Goal: Task Accomplishment & Management: Use online tool/utility

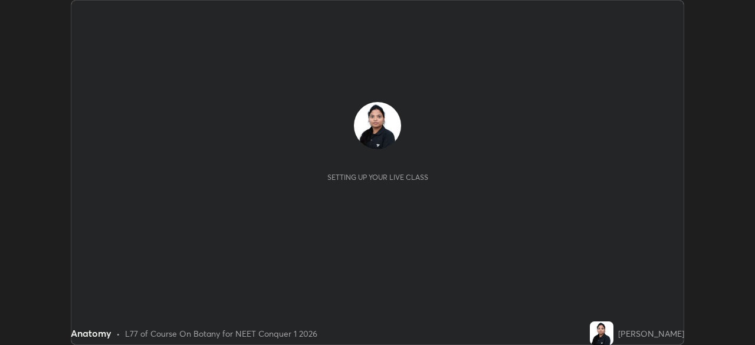
scroll to position [345, 754]
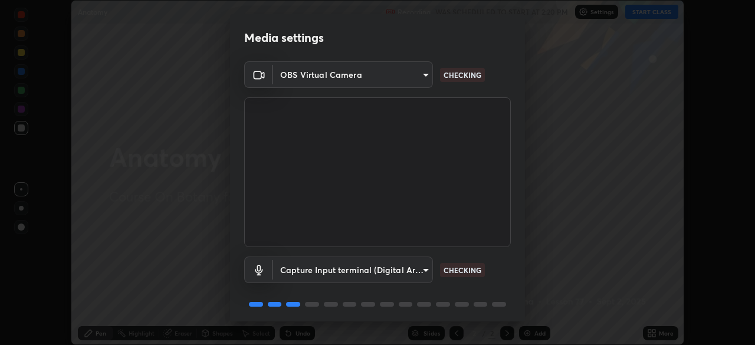
click at [374, 84] on body "Erase all Anatomy Recording WAS SCHEDULED TO START AT 2:20 PM Settings START CL…" at bounding box center [377, 172] width 755 height 345
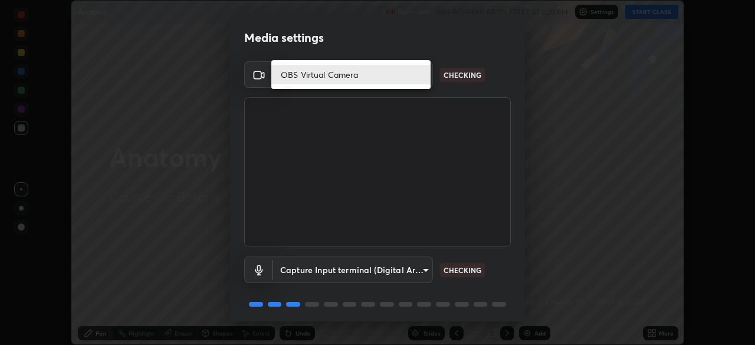
click at [284, 78] on li "OBS Virtual Camera" at bounding box center [350, 74] width 159 height 19
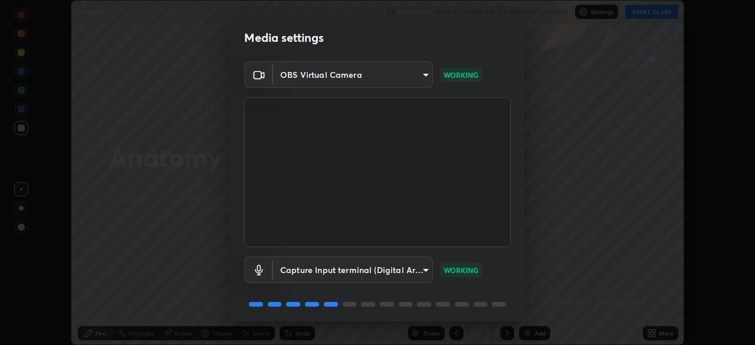
click at [340, 82] on body "Erase all Anatomy Recording WAS SCHEDULED TO START AT 2:20 PM Settings START CL…" at bounding box center [377, 172] width 755 height 345
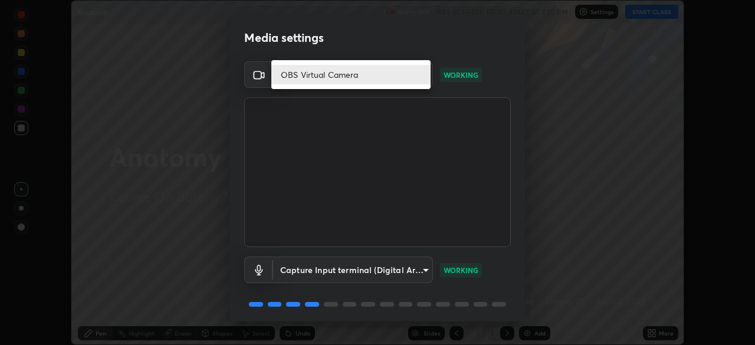
click at [339, 77] on li "OBS Virtual Camera" at bounding box center [350, 74] width 159 height 19
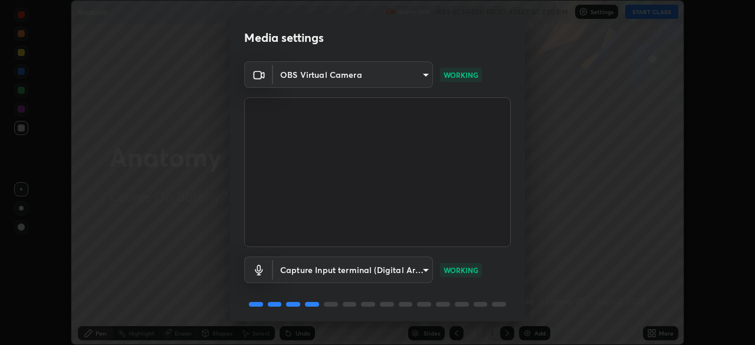
click at [357, 77] on body "Erase all Anatomy Recording WAS SCHEDULED TO START AT 2:20 PM Settings START CL…" at bounding box center [377, 172] width 755 height 345
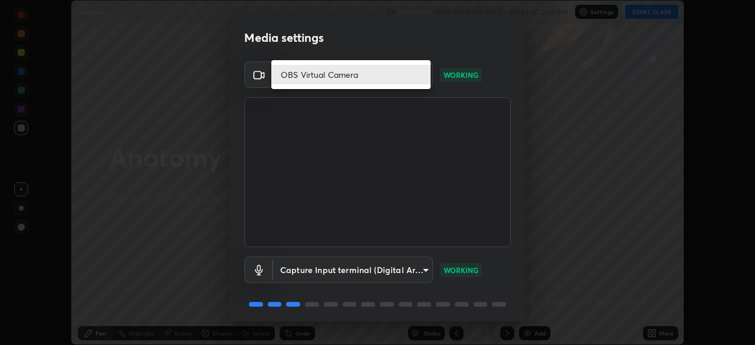
click at [360, 75] on li "OBS Virtual Camera" at bounding box center [350, 74] width 159 height 19
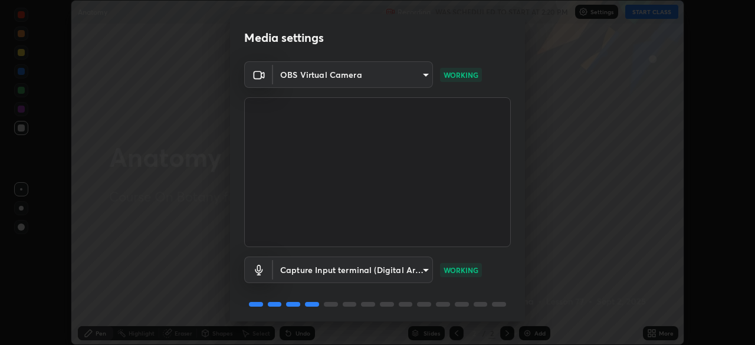
click at [419, 74] on body "Erase all Anatomy Recording WAS SCHEDULED TO START AT 2:20 PM Settings START CL…" at bounding box center [377, 172] width 755 height 345
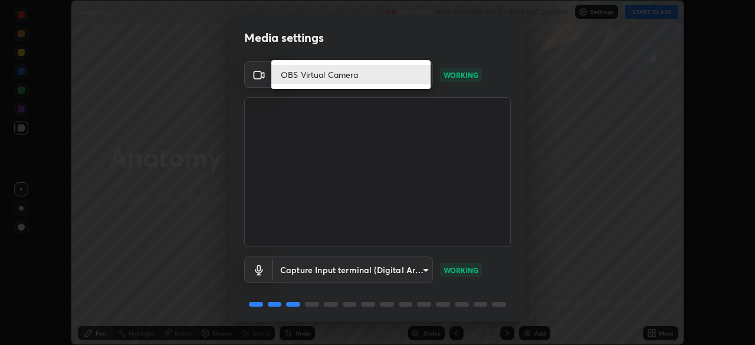
click at [416, 77] on li "OBS Virtual Camera" at bounding box center [350, 74] width 159 height 19
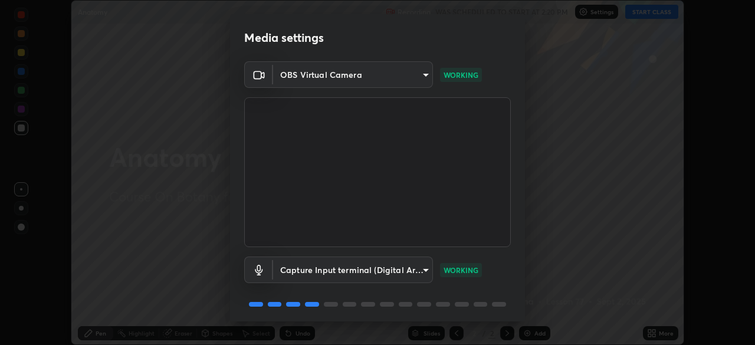
click at [411, 80] on body "Erase all Anatomy Recording WAS SCHEDULED TO START AT 2:20 PM Settings START CL…" at bounding box center [377, 172] width 755 height 345
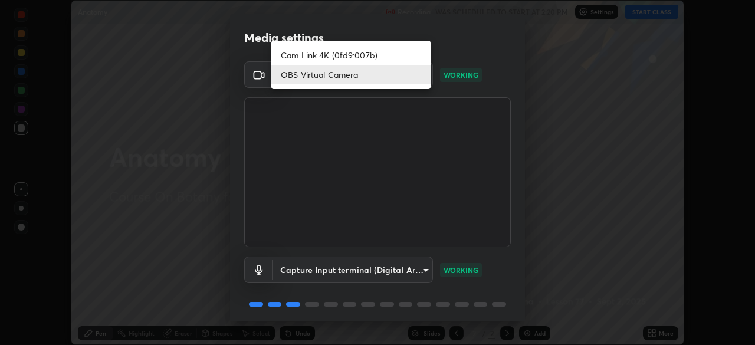
click at [357, 58] on li "Cam Link 4K (0fd9:007b)" at bounding box center [350, 54] width 159 height 19
type input "27fad6ed8d1c956e95d2e902cf0bd6873e21f6df27018c959b7ce0fdc692bc5e"
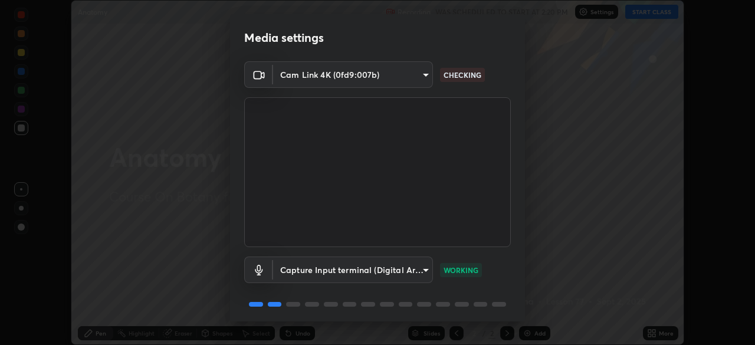
scroll to position [42, 0]
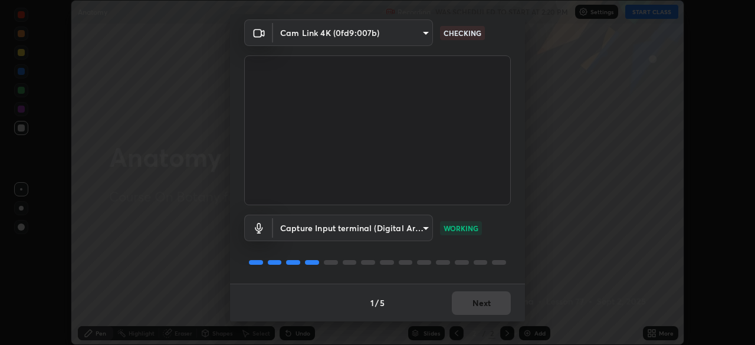
click at [480, 307] on div "1 / 5 Next" at bounding box center [377, 303] width 295 height 38
click at [485, 301] on button "Next" at bounding box center [481, 303] width 59 height 24
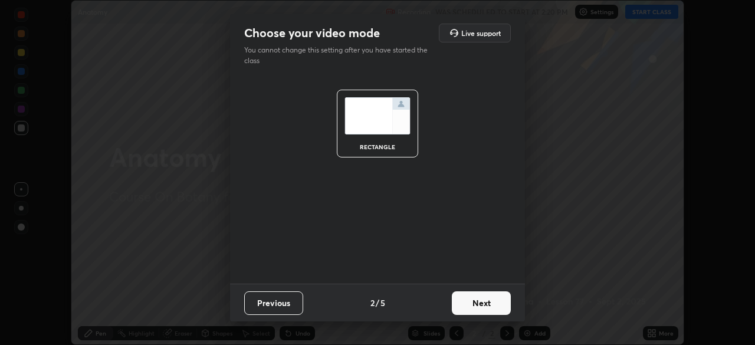
scroll to position [0, 0]
click at [493, 308] on button "Next" at bounding box center [481, 303] width 59 height 24
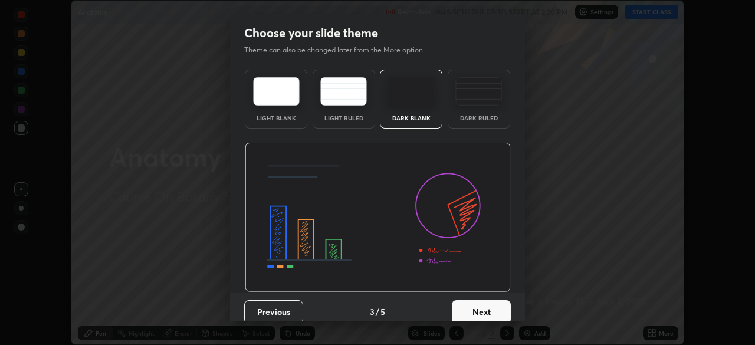
click at [500, 312] on button "Next" at bounding box center [481, 312] width 59 height 24
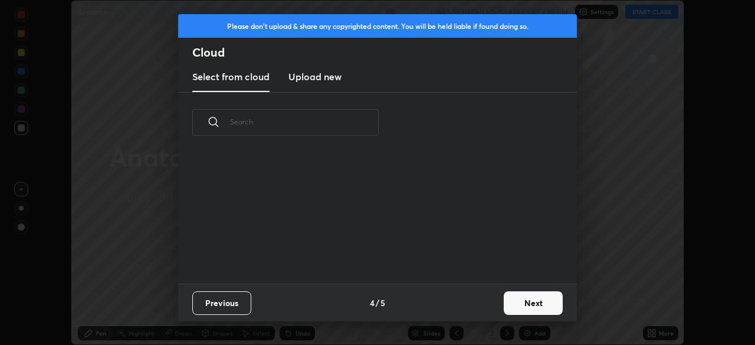
click at [527, 303] on button "Next" at bounding box center [532, 303] width 59 height 24
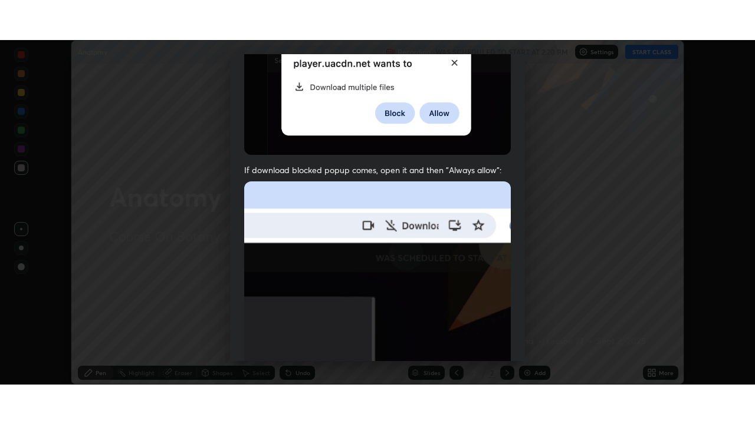
scroll to position [282, 0]
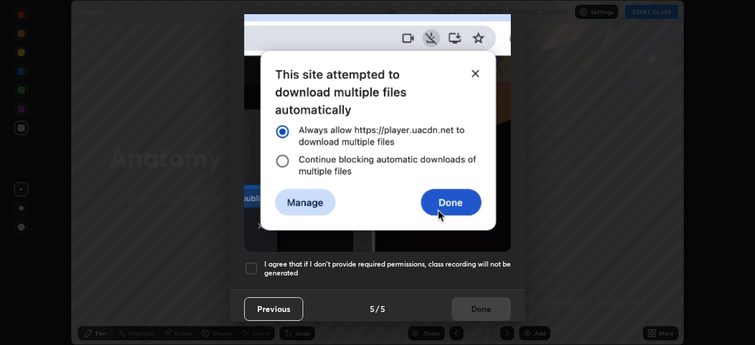
click at [254, 269] on div at bounding box center [251, 268] width 14 height 14
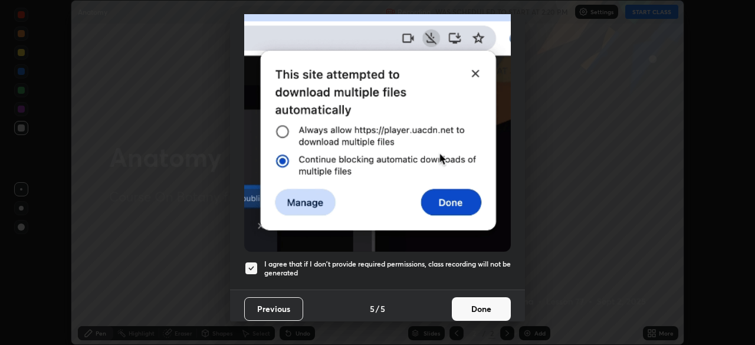
click at [473, 303] on button "Done" at bounding box center [481, 309] width 59 height 24
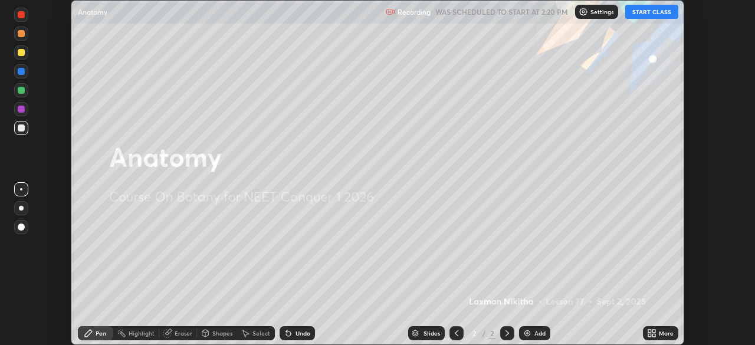
click at [637, 15] on button "START CLASS" at bounding box center [651, 12] width 53 height 14
click at [665, 332] on div "More" at bounding box center [665, 333] width 15 height 6
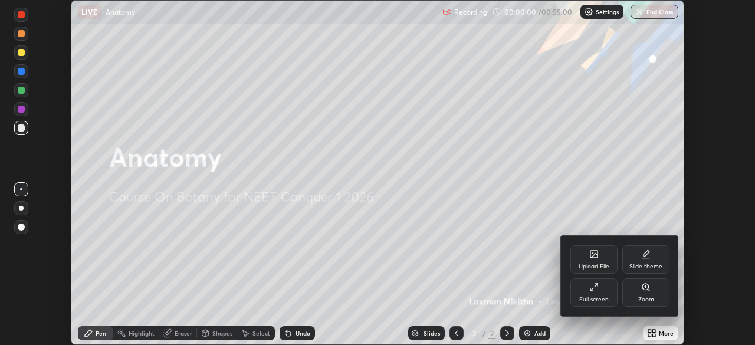
click at [649, 340] on div at bounding box center [377, 172] width 755 height 345
click at [604, 297] on div "Full screen" at bounding box center [593, 300] width 29 height 6
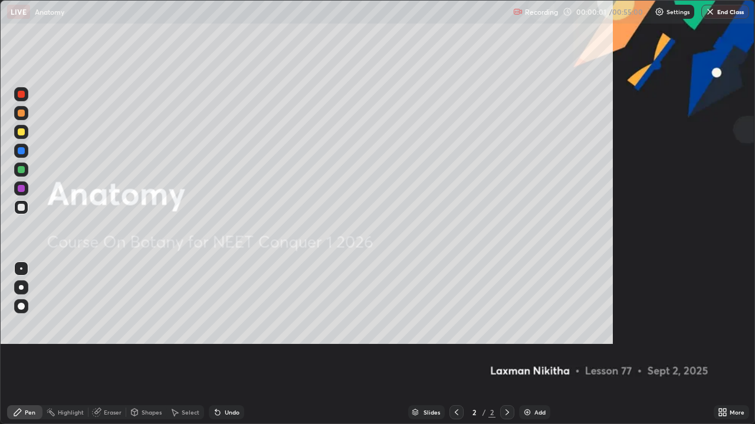
scroll to position [424, 755]
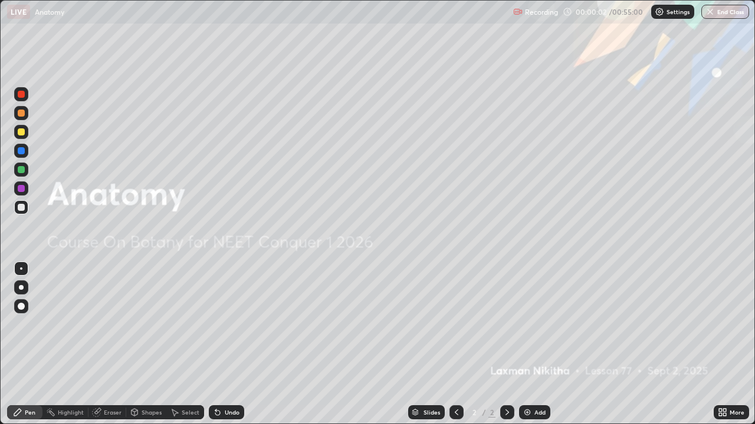
click at [506, 344] on icon at bounding box center [506, 412] width 9 height 9
